Goal: Information Seeking & Learning: Learn about a topic

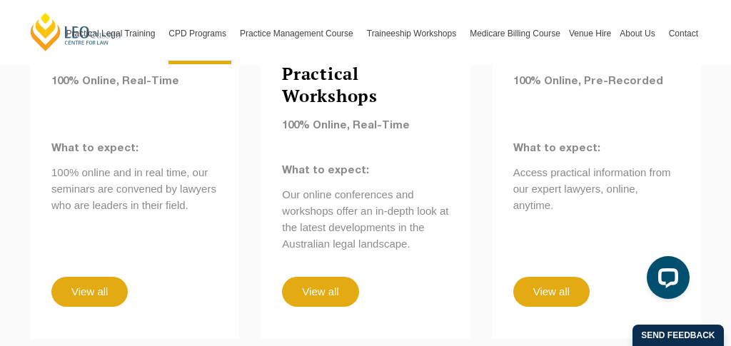
scroll to position [1442, 0]
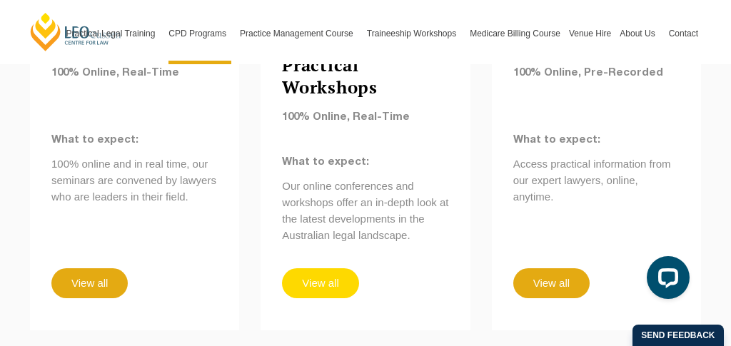
click at [305, 268] on link "View all" at bounding box center [320, 283] width 76 height 30
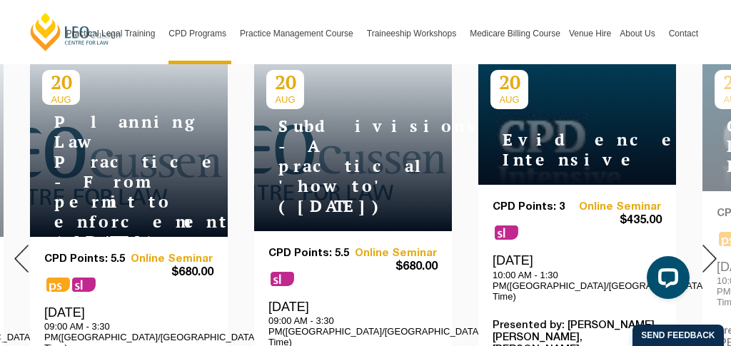
scroll to position [589, 0]
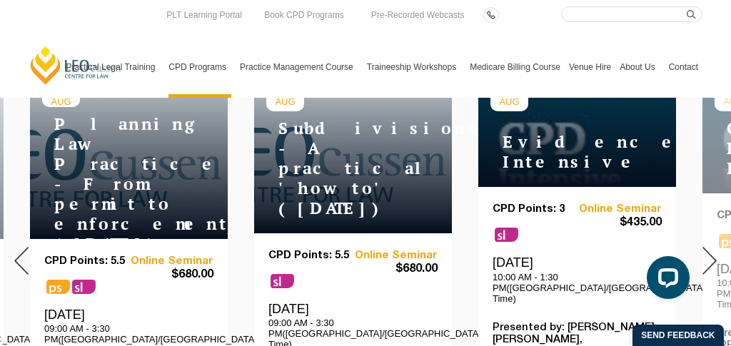
click at [700, 242] on div at bounding box center [709, 261] width 43 height 512
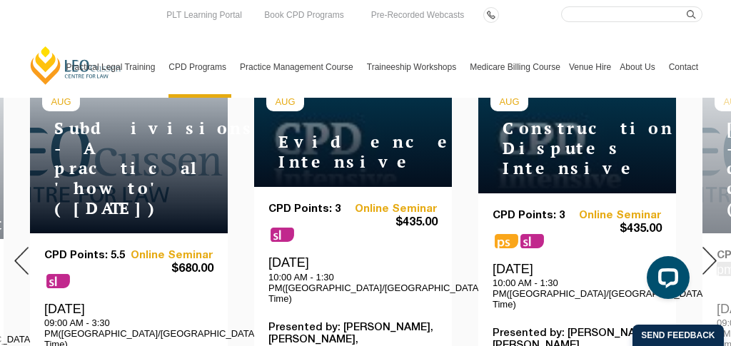
click at [701, 242] on div at bounding box center [709, 261] width 43 height 512
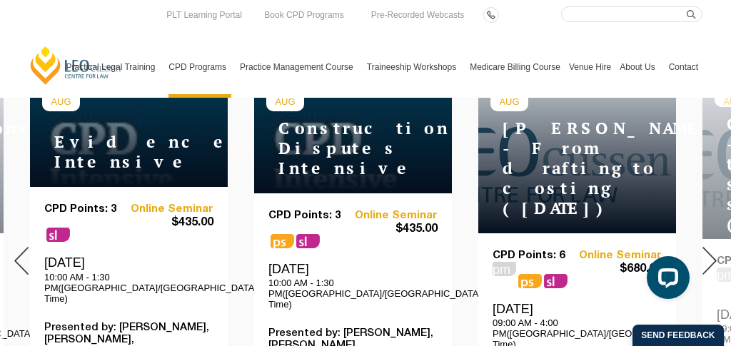
click at [701, 243] on div at bounding box center [709, 261] width 43 height 512
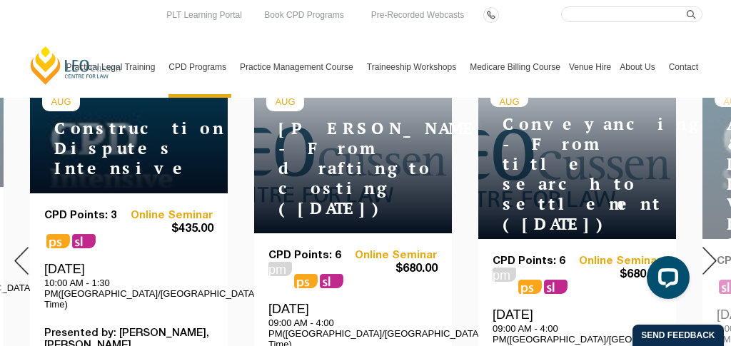
click at [701, 243] on div at bounding box center [709, 261] width 43 height 512
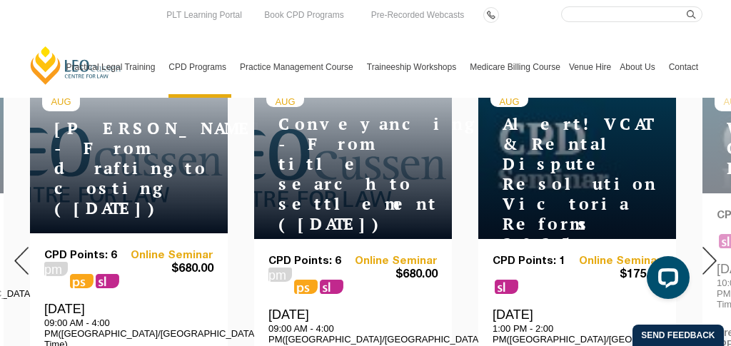
click at [701, 243] on div at bounding box center [709, 261] width 43 height 512
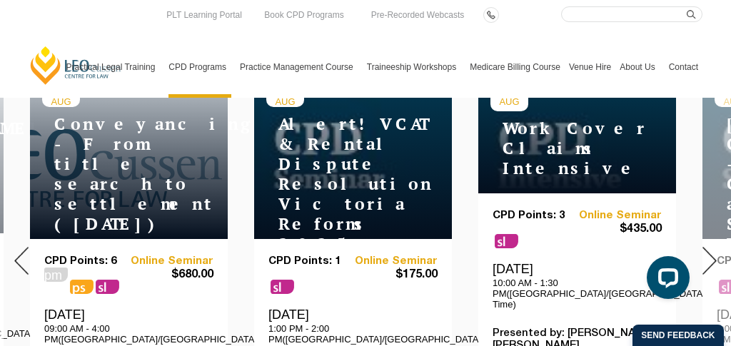
click at [701, 244] on div at bounding box center [709, 261] width 43 height 512
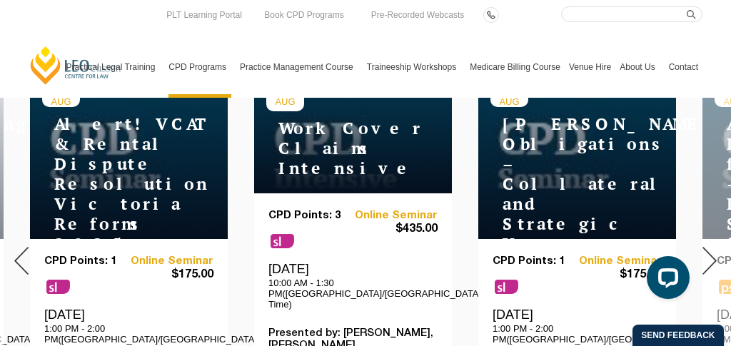
click at [701, 246] on div at bounding box center [709, 261] width 43 height 512
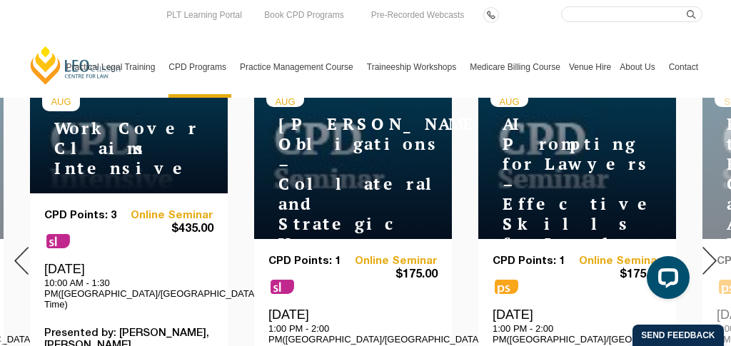
click at [701, 246] on div at bounding box center [709, 261] width 43 height 512
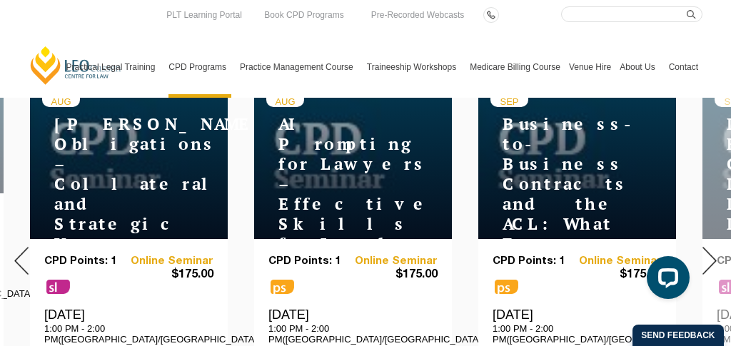
click at [701, 246] on div at bounding box center [709, 261] width 43 height 512
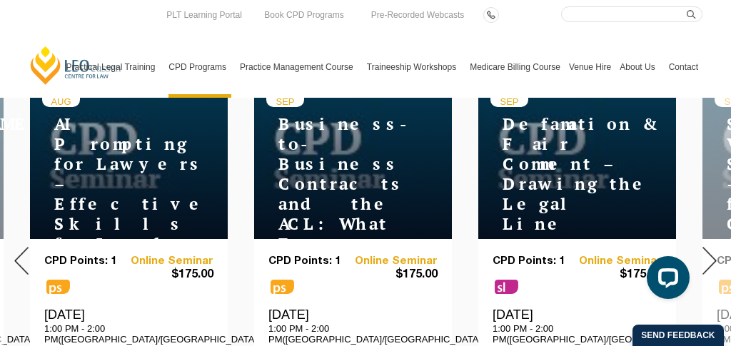
click at [701, 246] on div at bounding box center [709, 261] width 43 height 512
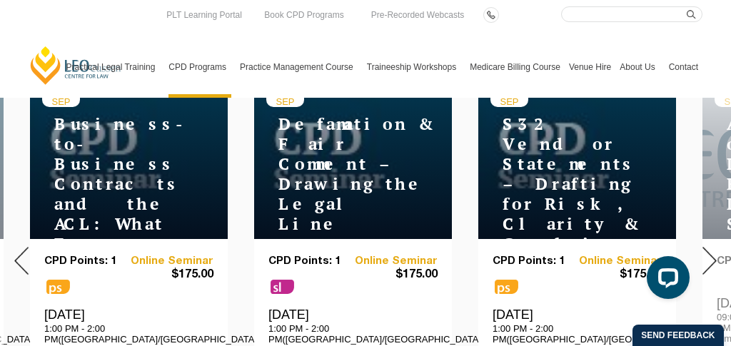
click at [713, 253] on img at bounding box center [710, 261] width 14 height 28
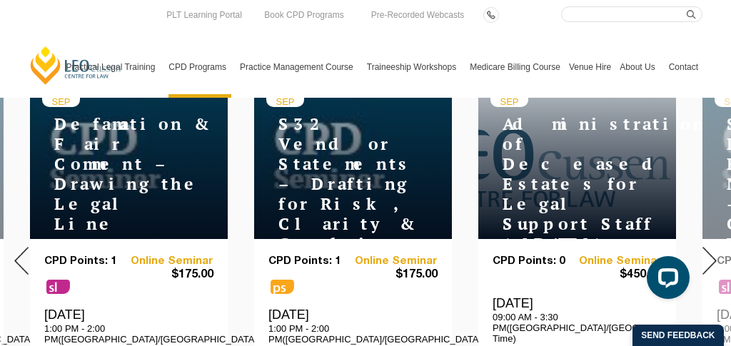
click at [713, 253] on img at bounding box center [710, 261] width 14 height 28
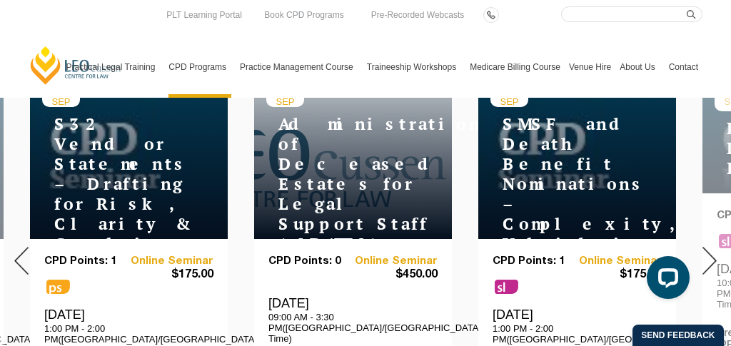
click at [713, 253] on img at bounding box center [710, 261] width 14 height 28
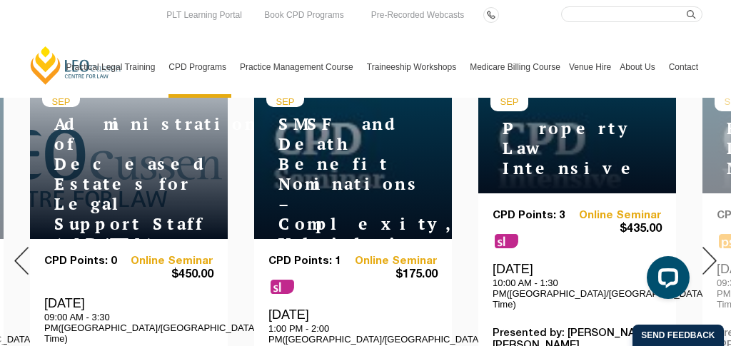
click at [713, 254] on img at bounding box center [710, 261] width 14 height 28
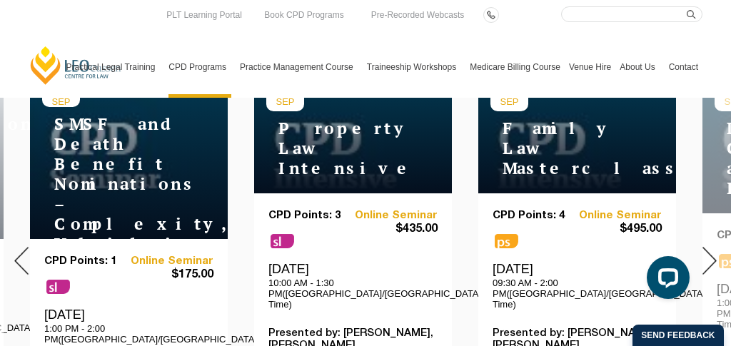
click at [713, 254] on img at bounding box center [710, 261] width 14 height 28
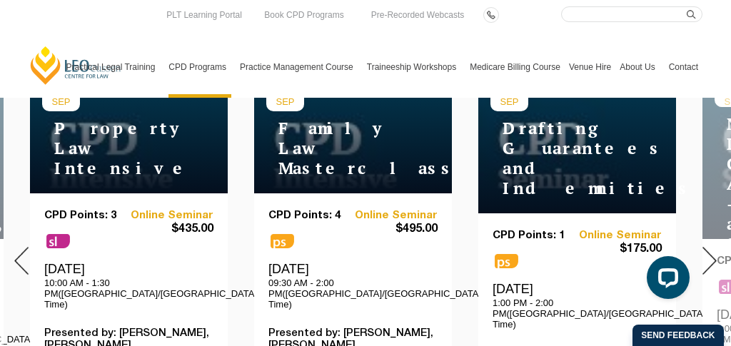
click at [713, 255] on img at bounding box center [710, 261] width 14 height 28
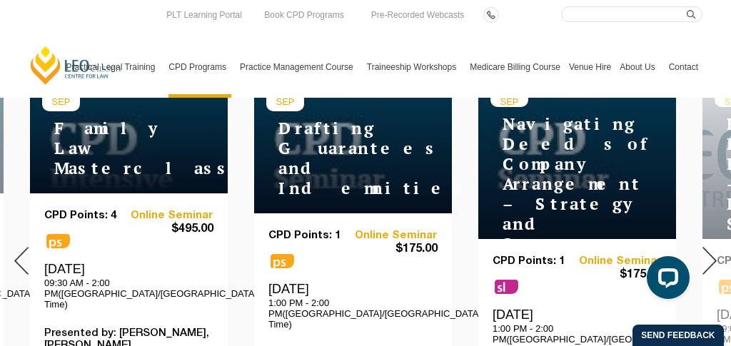
click at [713, 255] on img at bounding box center [710, 261] width 14 height 28
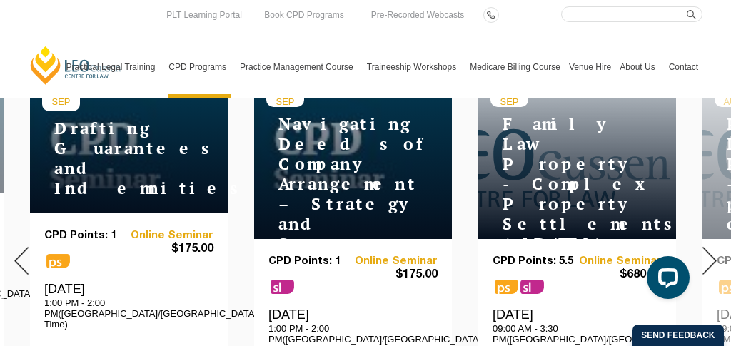
click at [711, 253] on img at bounding box center [710, 261] width 14 height 28
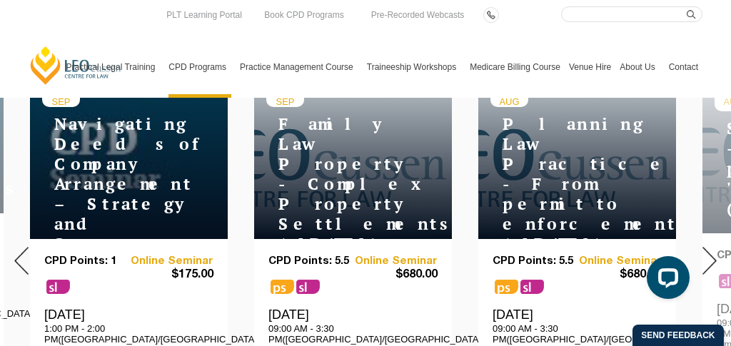
click at [711, 253] on img at bounding box center [710, 261] width 14 height 28
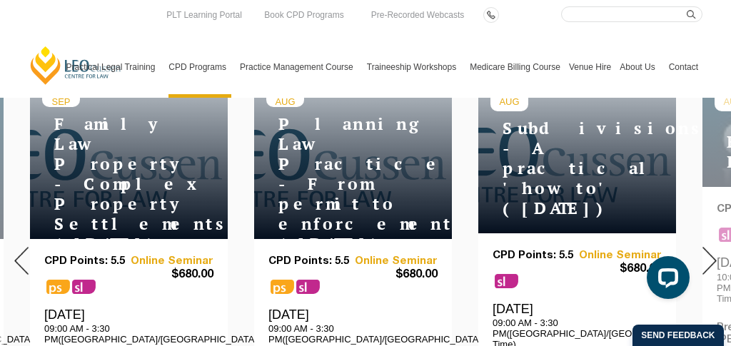
click at [711, 253] on img at bounding box center [710, 261] width 14 height 28
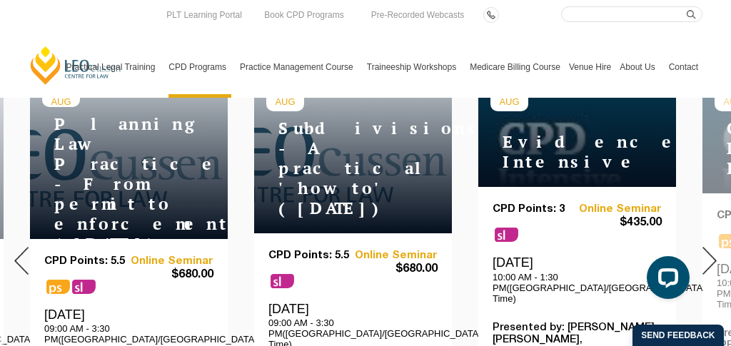
click at [711, 253] on img at bounding box center [710, 261] width 14 height 28
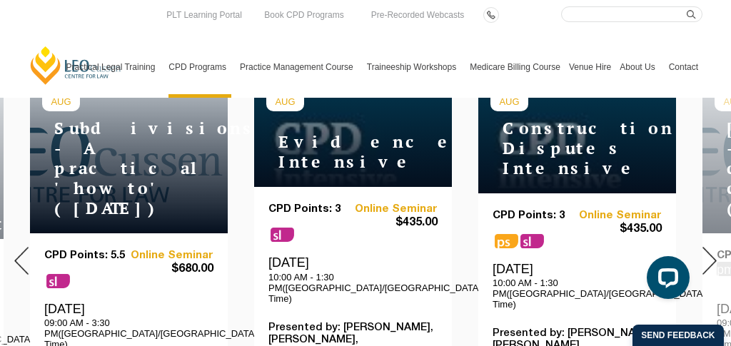
click at [711, 254] on img at bounding box center [710, 261] width 14 height 28
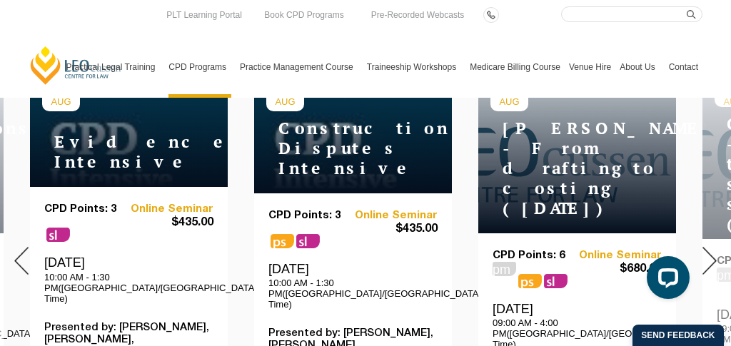
click at [711, 254] on img at bounding box center [710, 261] width 14 height 28
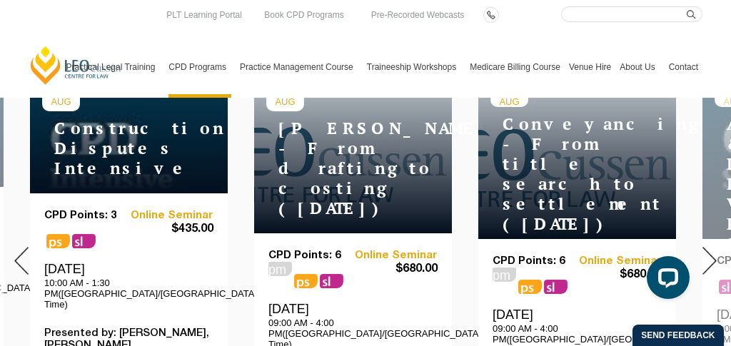
click at [711, 254] on img at bounding box center [710, 261] width 14 height 28
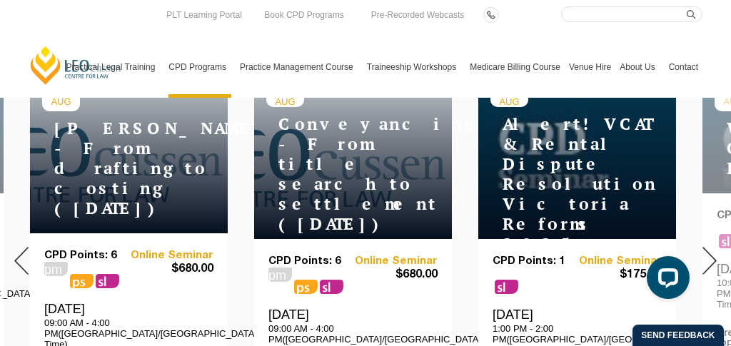
click at [711, 254] on img at bounding box center [710, 261] width 14 height 28
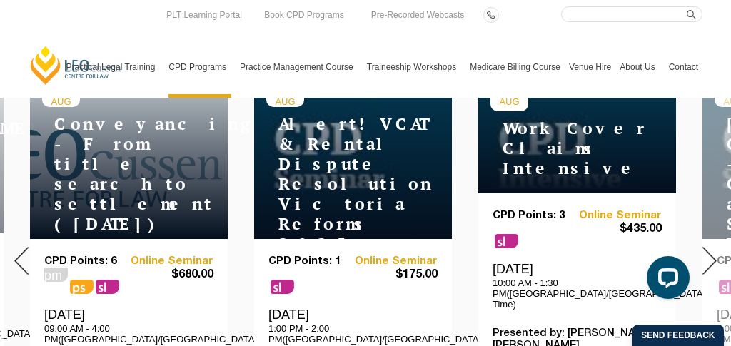
click at [711, 255] on img at bounding box center [710, 261] width 14 height 28
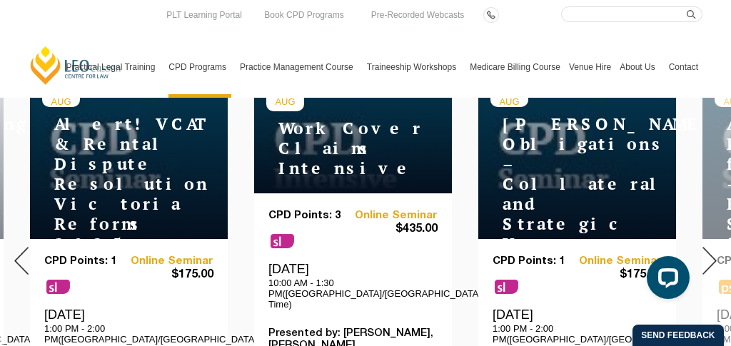
click at [711, 255] on img at bounding box center [710, 261] width 14 height 28
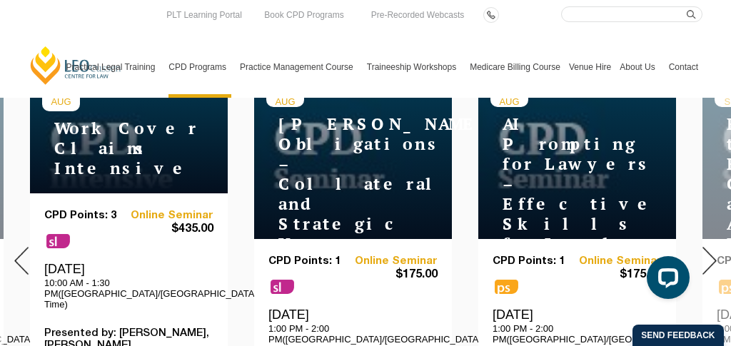
click at [710, 255] on img at bounding box center [710, 261] width 14 height 28
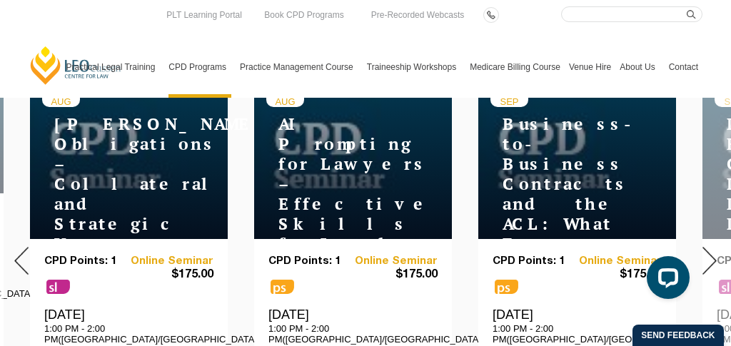
click at [710, 255] on img at bounding box center [710, 261] width 14 height 28
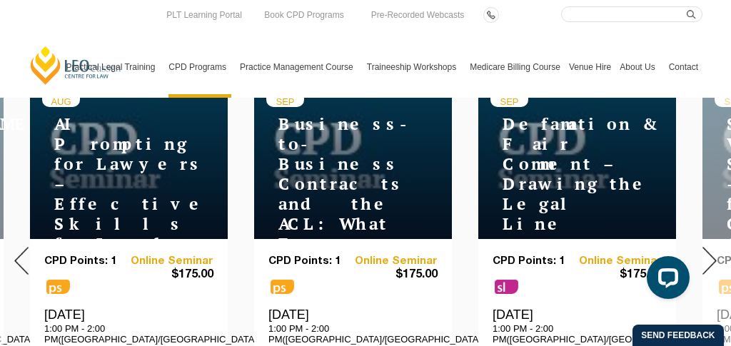
click at [710, 255] on img at bounding box center [710, 261] width 14 height 28
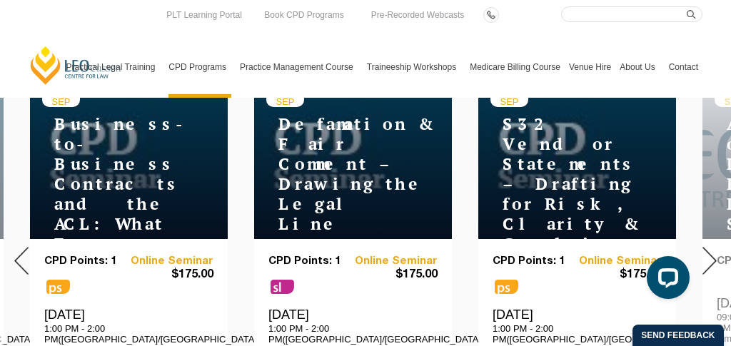
click at [710, 255] on img at bounding box center [710, 261] width 14 height 28
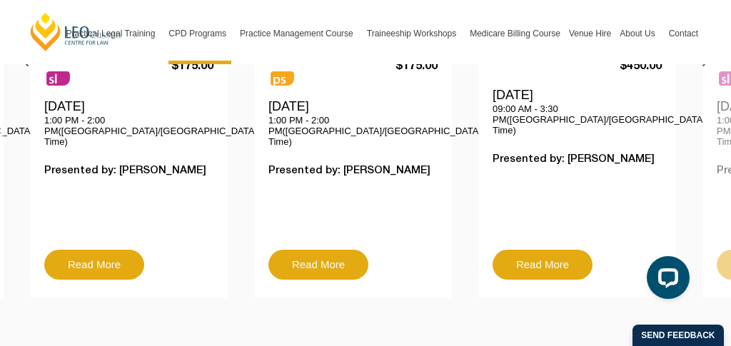
scroll to position [800, 0]
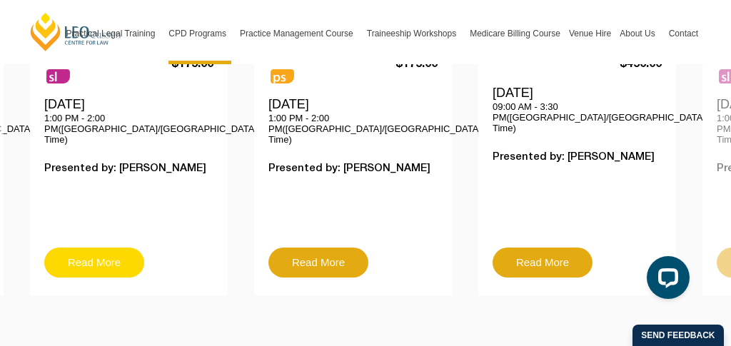
click at [79, 248] on link "Read More" at bounding box center [94, 263] width 100 height 30
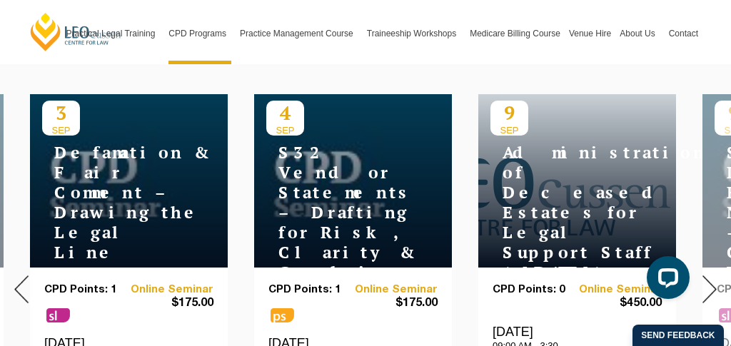
scroll to position [570, 0]
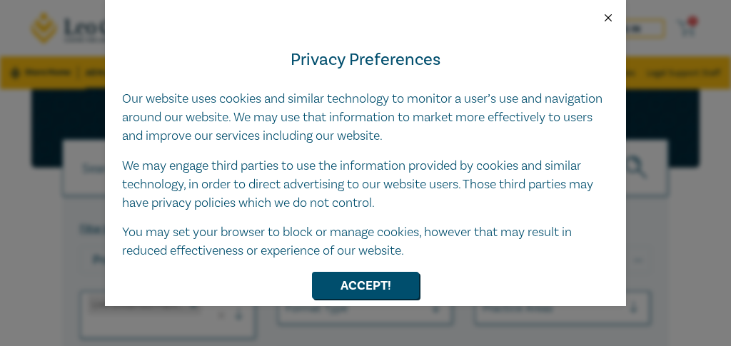
click at [608, 13] on button "Close" at bounding box center [608, 17] width 13 height 13
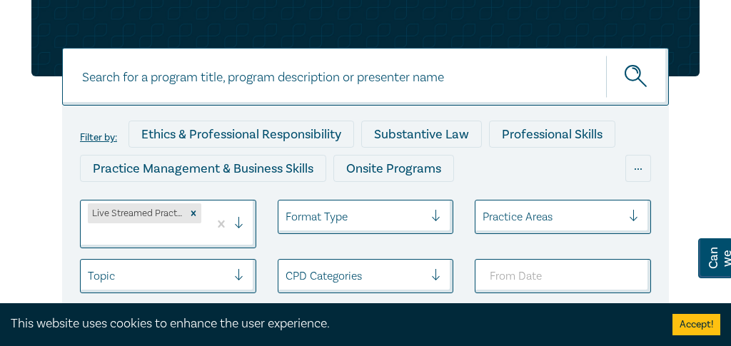
scroll to position [95, 0]
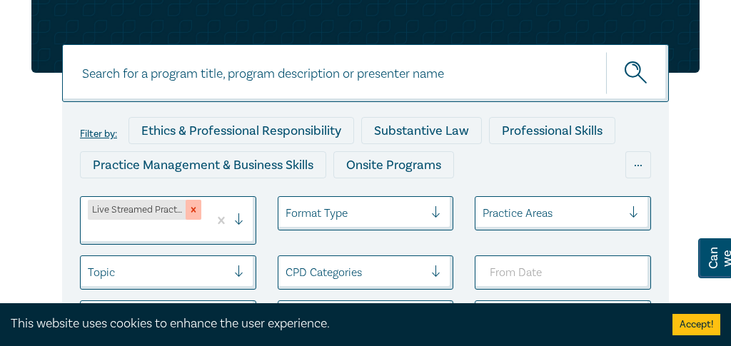
click at [197, 211] on icon "Remove Live Streamed Practical Workshops" at bounding box center [193, 210] width 10 height 10
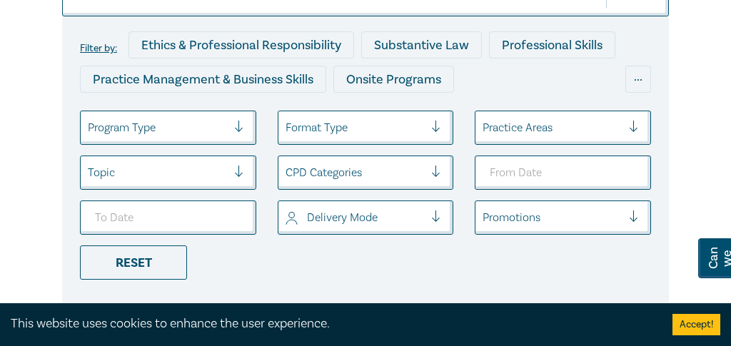
scroll to position [172, 0]
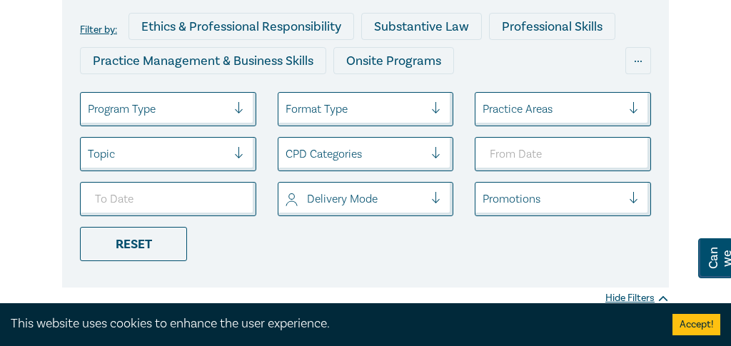
click at [223, 126] on div "Program Type" at bounding box center [168, 109] width 176 height 34
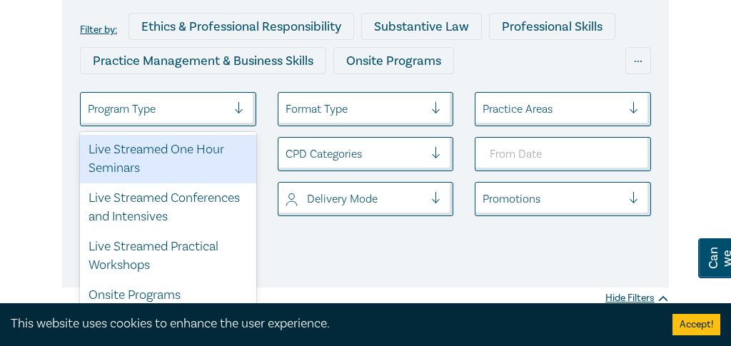
scroll to position [202, 0]
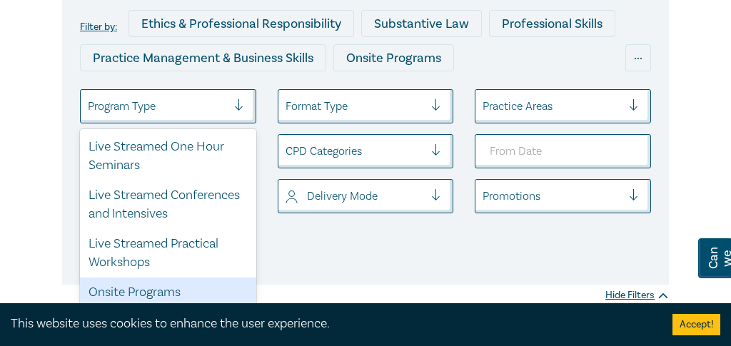
click at [183, 279] on div "Onsite Programs" at bounding box center [168, 293] width 176 height 30
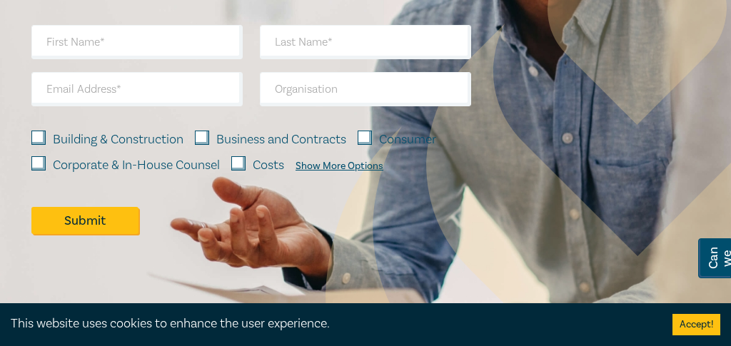
scroll to position [982, 0]
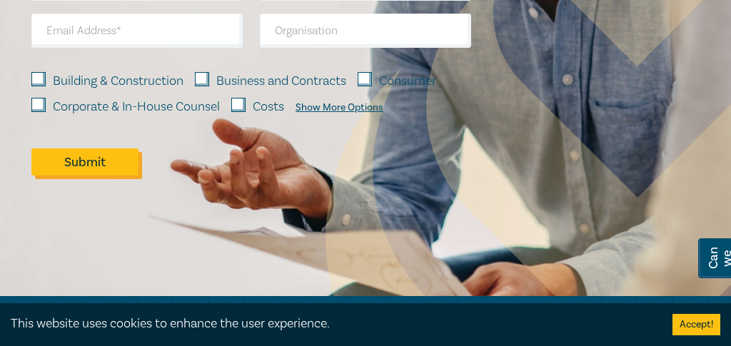
click at [80, 168] on button "Submit" at bounding box center [84, 162] width 107 height 27
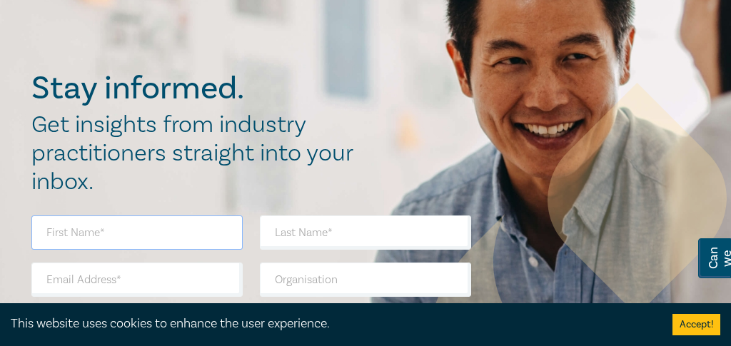
scroll to position [700, 0]
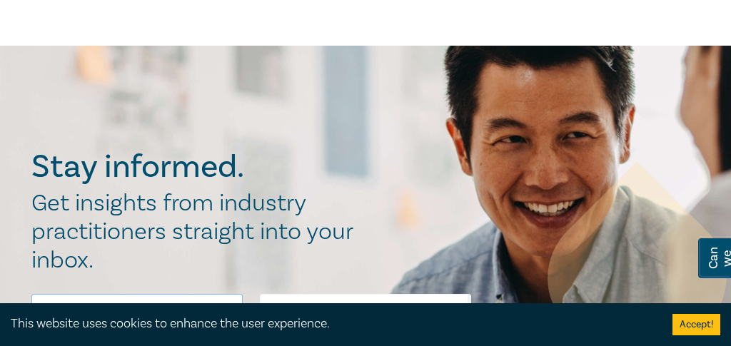
scroll to position [202, 0]
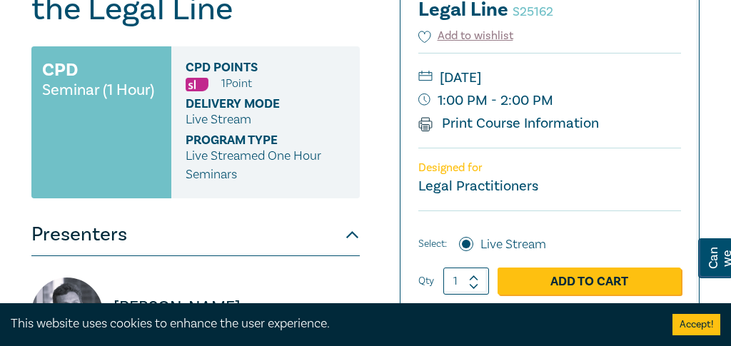
scroll to position [252, 0]
